Goal: Information Seeking & Learning: Learn about a topic

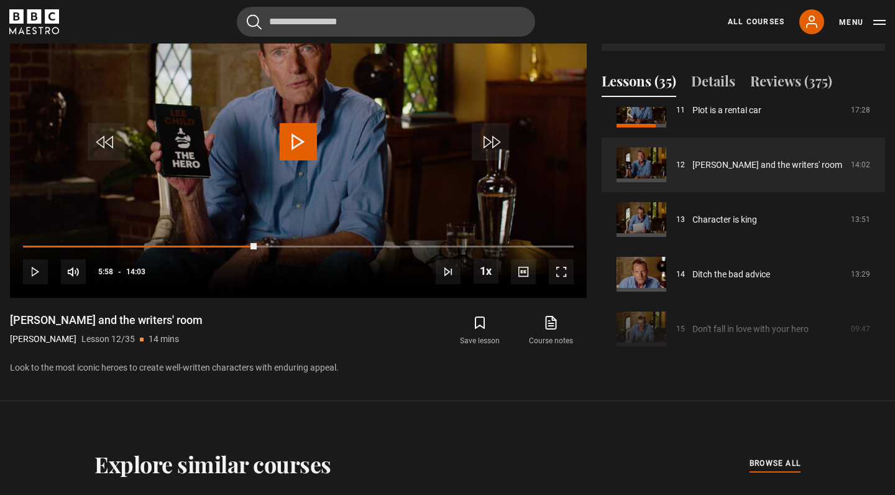
scroll to position [579, 0]
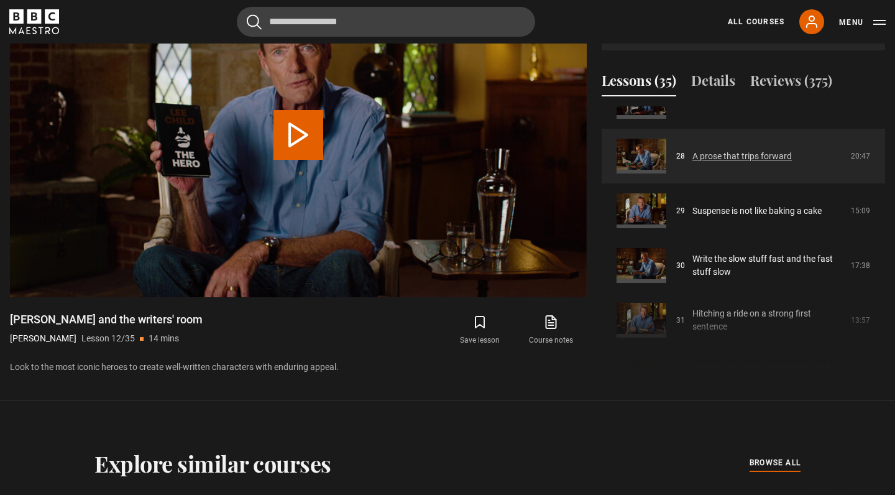
scroll to position [1510, 0]
click at [692, 151] on link "A prose that trips forward" at bounding box center [741, 155] width 99 height 13
click at [692, 162] on link "A prose that trips forward" at bounding box center [741, 155] width 99 height 13
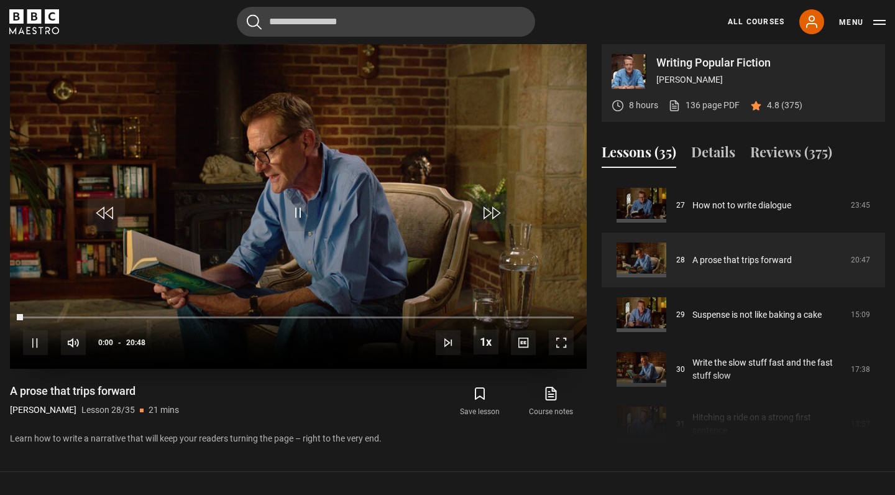
scroll to position [509, 0]
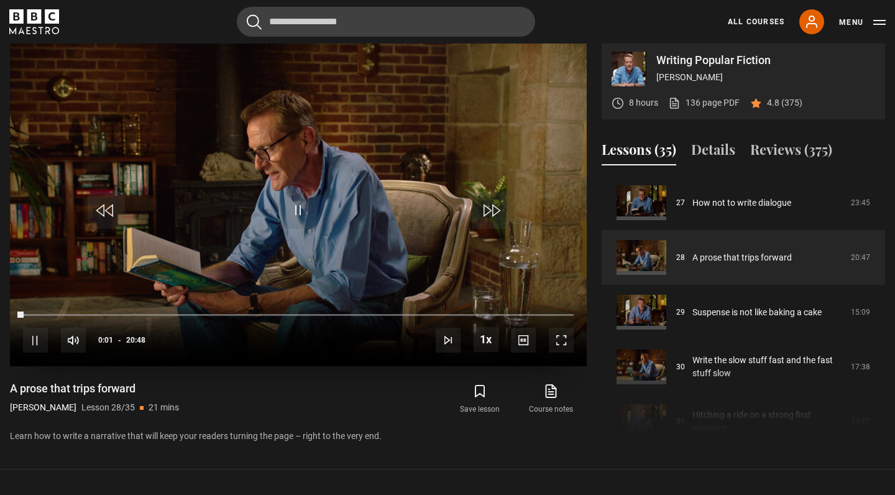
click at [34, 338] on span "Video Player" at bounding box center [35, 340] width 25 height 25
click at [121, 343] on div "48%" at bounding box center [121, 340] width 1 height 9
click at [119, 342] on div "44%" at bounding box center [119, 340] width 1 height 9
click at [303, 203] on span "Video Player" at bounding box center [298, 209] width 37 height 37
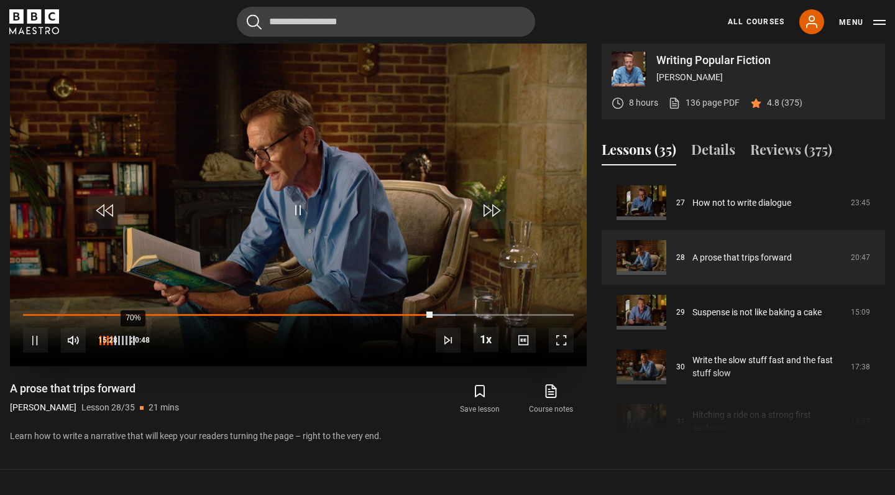
click at [132, 344] on div "70%" at bounding box center [132, 340] width 1 height 9
click at [139, 342] on div "83%" at bounding box center [139, 340] width 1 height 9
click at [489, 276] on span "2x" at bounding box center [488, 271] width 9 height 10
click at [493, 285] on span "1.5x" at bounding box center [488, 287] width 17 height 10
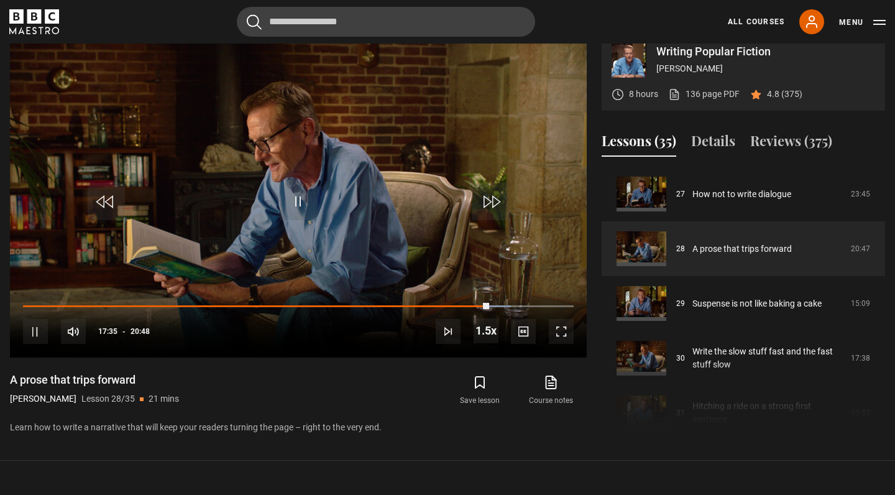
scroll to position [521, 0]
